Goal: Navigation & Orientation: Find specific page/section

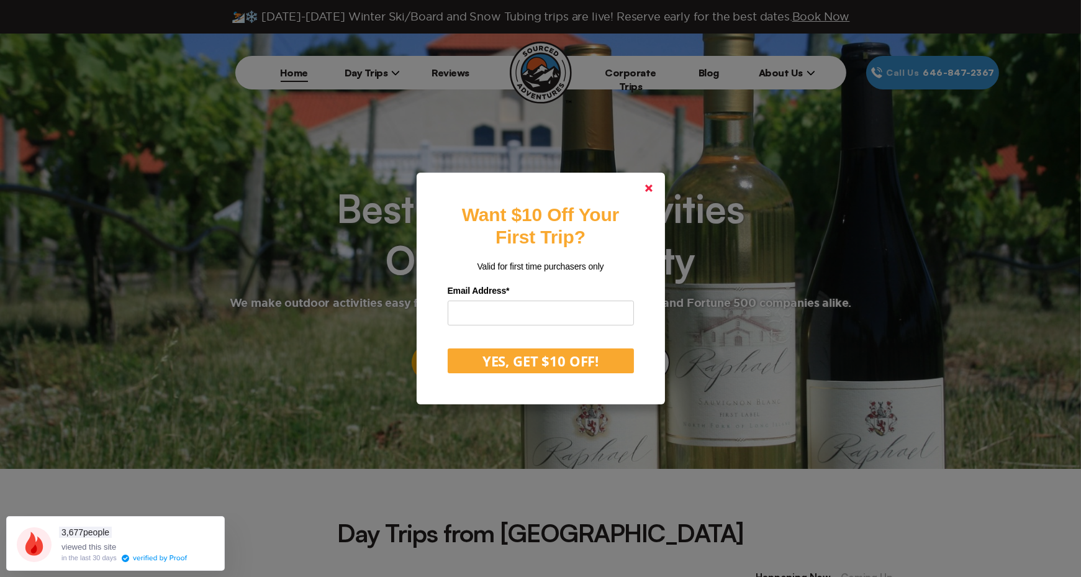
click at [649, 184] on icon at bounding box center [648, 187] width 7 height 7
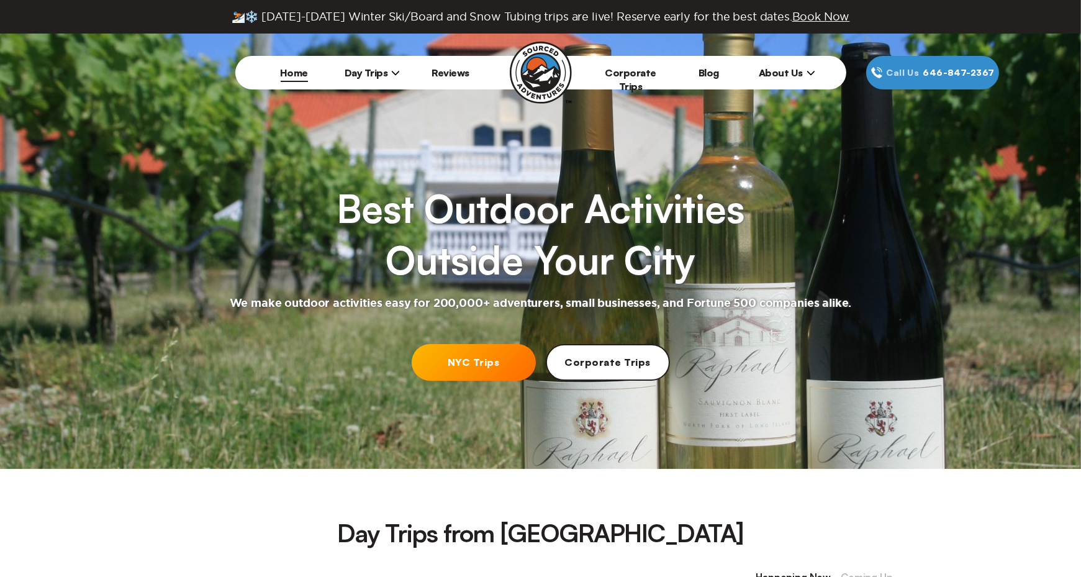
click at [395, 74] on icon at bounding box center [395, 73] width 7 height 4
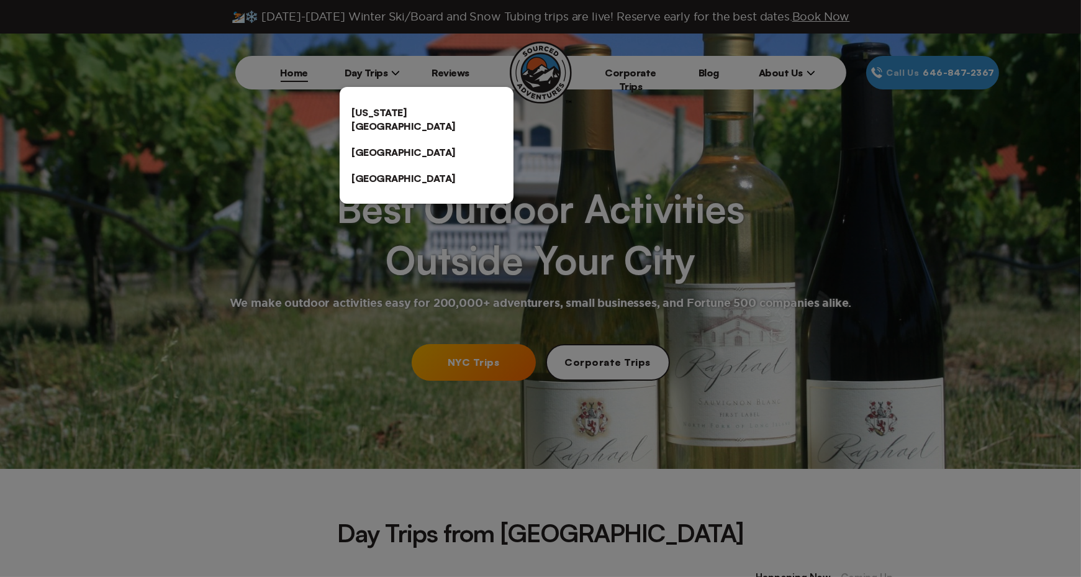
click at [390, 109] on link "[US_STATE][GEOGRAPHIC_DATA]" at bounding box center [427, 119] width 174 height 40
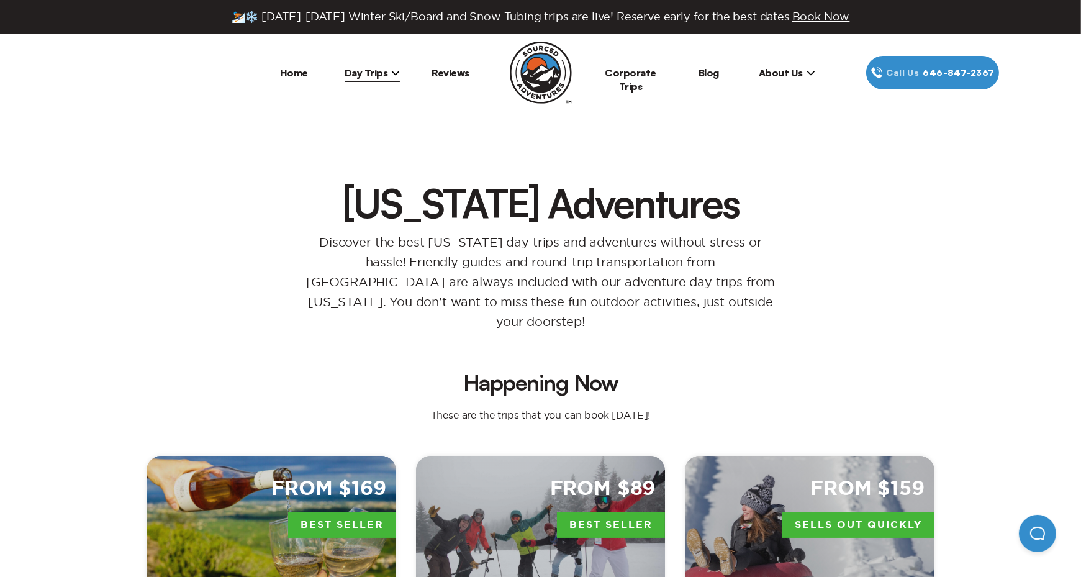
click at [286, 72] on link "Home" at bounding box center [294, 72] width 28 height 12
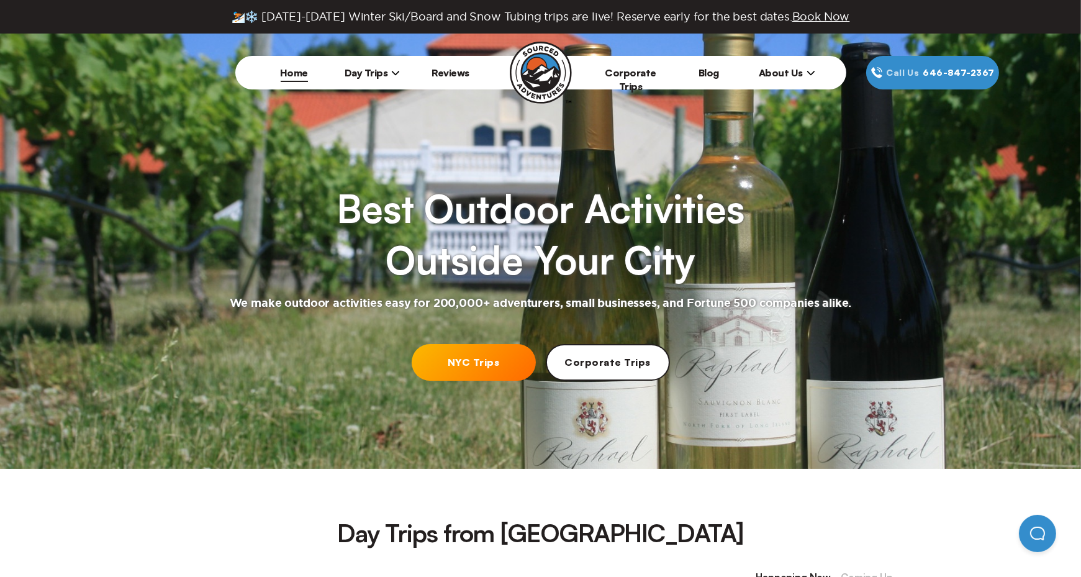
click at [488, 364] on link "NYC Trips" at bounding box center [474, 362] width 124 height 37
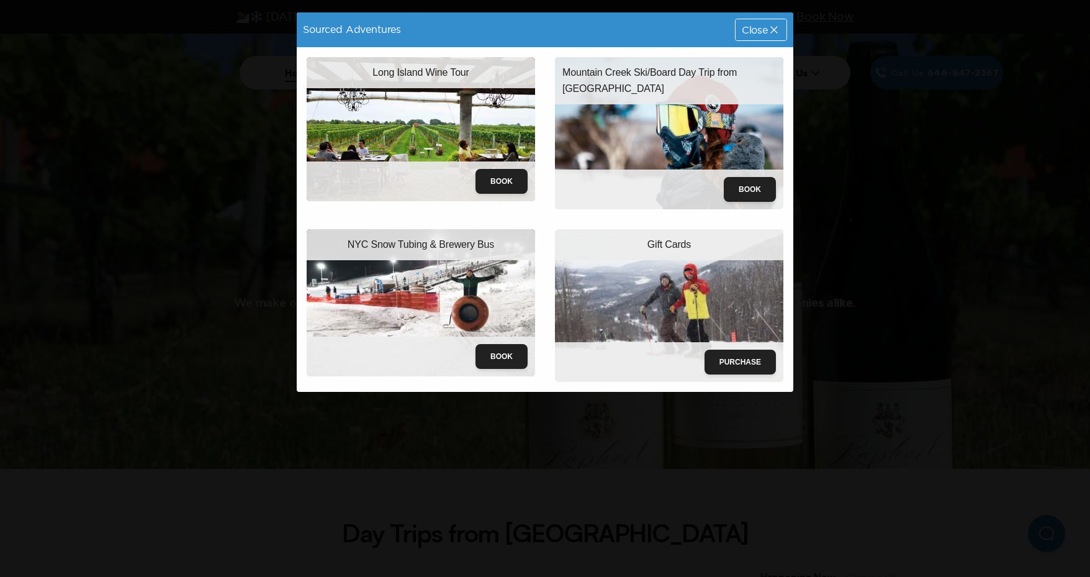
click at [750, 33] on span "Close" at bounding box center [755, 30] width 26 height 10
